Goal: Check status: Check status

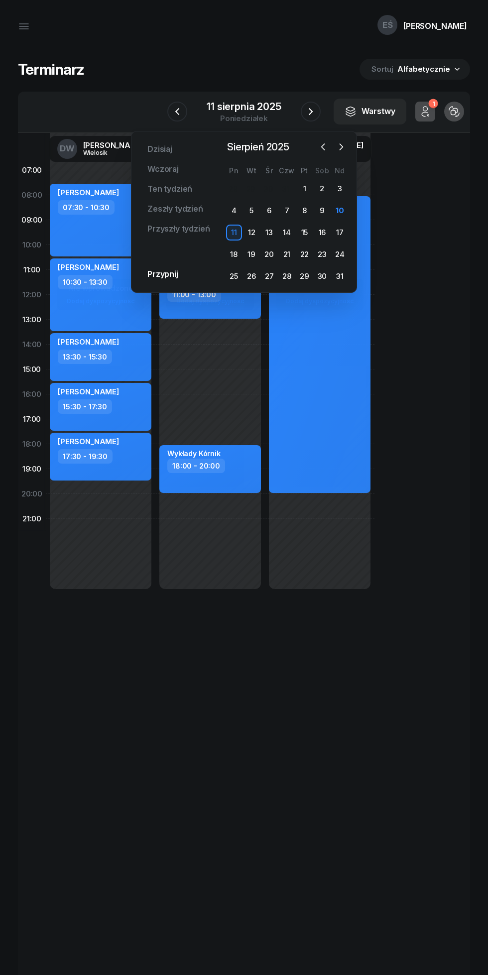
click at [225, 284] on div "Dzisiaj Wczoraj Ten tydzień Zeszły tydzień Przyszły tydzień Przypnij Sierpień 2…" at bounding box center [243, 211] width 209 height 145
click at [232, 276] on div "25" at bounding box center [234, 277] width 16 height 16
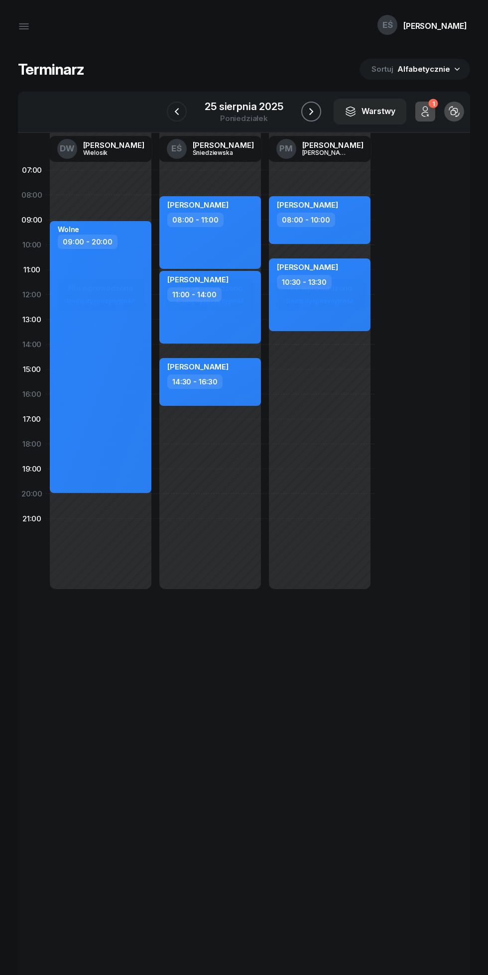
click at [312, 106] on icon "button" at bounding box center [311, 112] width 12 height 12
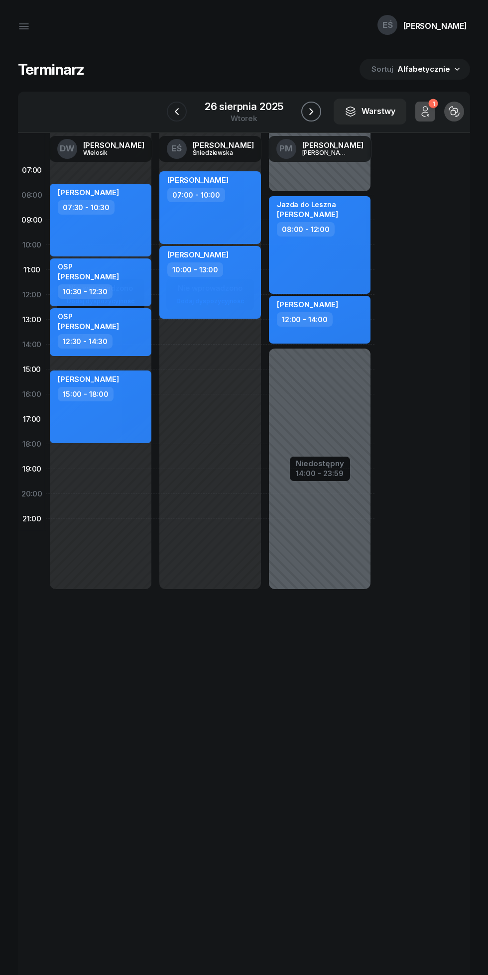
click at [309, 117] on icon "button" at bounding box center [311, 112] width 12 height 12
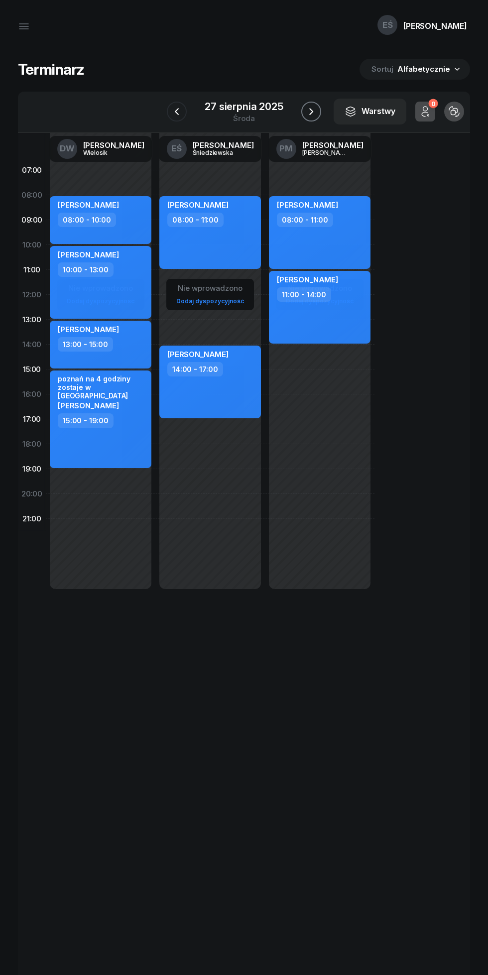
click at [313, 110] on icon "button" at bounding box center [311, 112] width 12 height 12
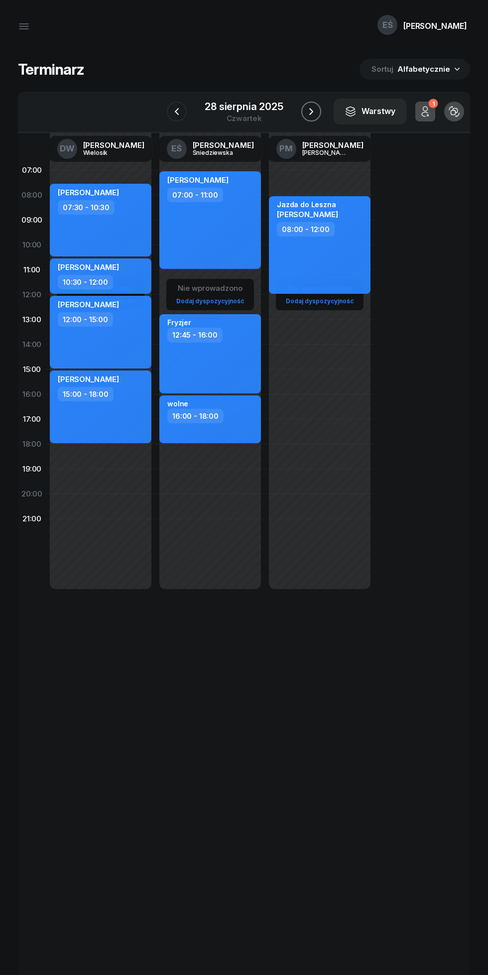
click at [311, 112] on icon "button" at bounding box center [311, 112] width 12 height 12
